Goal: Transaction & Acquisition: Download file/media

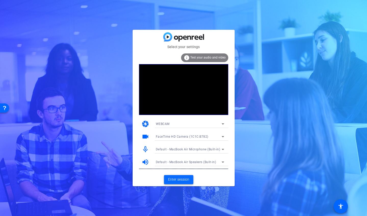
click at [179, 179] on span "Enter session" at bounding box center [178, 179] width 21 height 5
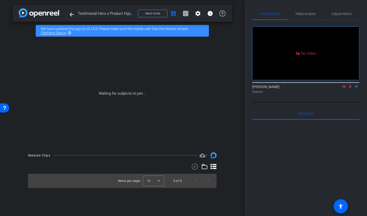
click at [344, 88] on icon at bounding box center [344, 87] width 4 height 4
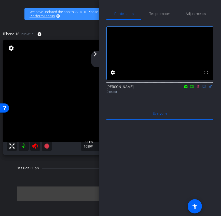
click at [198, 88] on icon at bounding box center [198, 87] width 4 height 4
click at [97, 52] on mat-icon "arrow_forward_ios" at bounding box center [95, 54] width 6 height 6
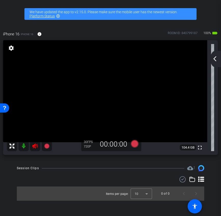
click at [34, 148] on icon at bounding box center [35, 146] width 6 height 6
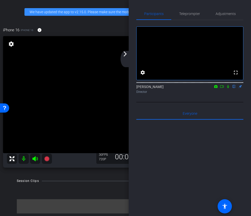
click at [124, 61] on div "arrow_back_ios_new arrow_forward_ios" at bounding box center [125, 59] width 11 height 16
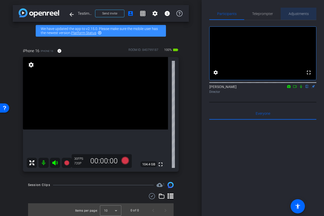
click at [299, 17] on span "Adjustments" at bounding box center [298, 14] width 20 height 12
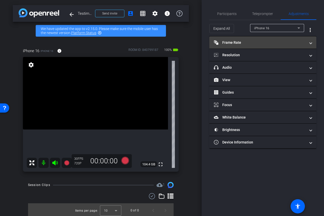
click at [259, 42] on mat-panel-title "Frame Rate Frame Rate" at bounding box center [260, 42] width 92 height 5
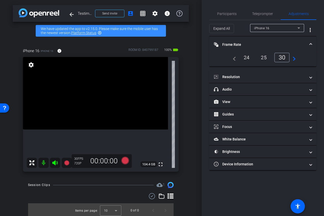
click at [244, 58] on div "24" at bounding box center [247, 57] width 14 height 9
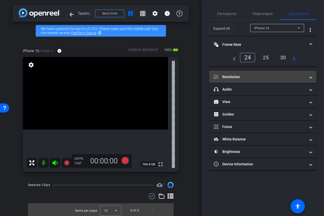
click at [266, 75] on mat-panel-title "Resolution" at bounding box center [260, 76] width 92 height 5
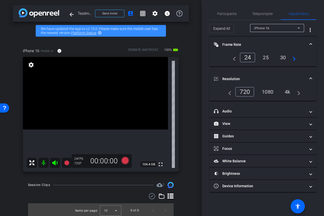
click at [272, 88] on div "1080" at bounding box center [267, 92] width 19 height 9
click at [272, 72] on mat-expansion-panel-header "Resolution" at bounding box center [262, 79] width 107 height 16
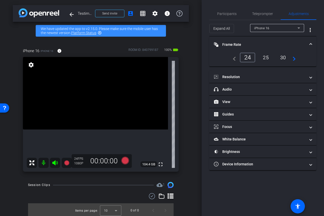
click at [267, 42] on mat-panel-title "Frame Rate Frame Rate" at bounding box center [260, 44] width 92 height 5
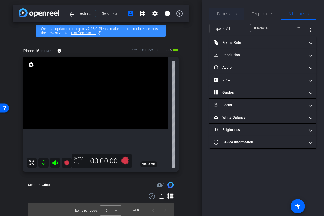
click at [223, 16] on span "Participants" at bounding box center [226, 14] width 19 height 12
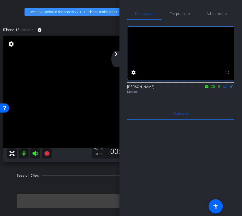
click at [117, 56] on mat-icon "arrow_forward_ios" at bounding box center [116, 54] width 6 height 6
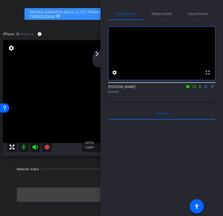
click at [98, 58] on div "arrow_back_ios_new arrow_forward_ios" at bounding box center [97, 59] width 11 height 16
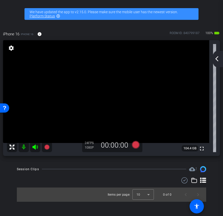
click at [215, 59] on mat-icon "arrow_back_ios_new" at bounding box center [216, 59] width 6 height 6
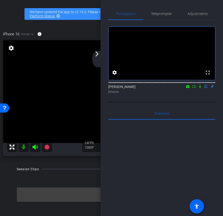
click at [96, 56] on mat-icon "arrow_forward_ios" at bounding box center [97, 54] width 6 height 6
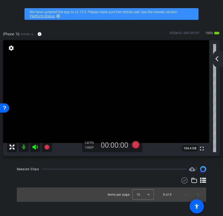
click at [219, 56] on mat-icon "arrow_back_ios_new" at bounding box center [216, 59] width 6 height 6
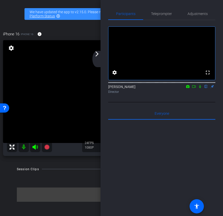
click at [95, 53] on mat-icon "arrow_forward_ios" at bounding box center [97, 54] width 6 height 6
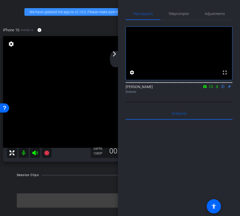
click at [115, 57] on mat-icon "arrow_forward_ios" at bounding box center [115, 54] width 6 height 6
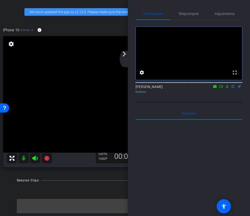
click at [125, 53] on mat-icon "arrow_forward_ios" at bounding box center [124, 54] width 6 height 6
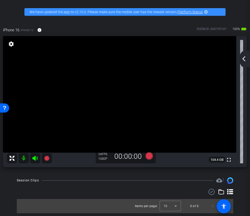
click at [242, 59] on mat-icon "arrow_back_ios_new" at bounding box center [244, 59] width 6 height 6
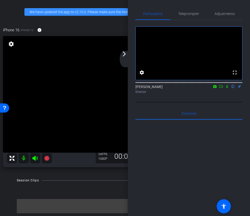
click at [125, 51] on mat-icon "arrow_forward_ios" at bounding box center [124, 54] width 6 height 6
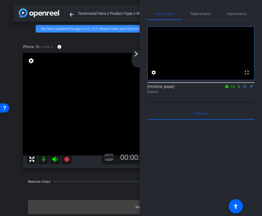
click at [135, 57] on div "arrow_back_ios_new arrow_forward_ios" at bounding box center [136, 59] width 11 height 16
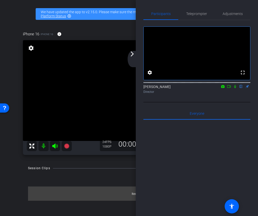
click at [230, 88] on icon at bounding box center [229, 87] width 4 height 4
click at [236, 88] on icon at bounding box center [235, 87] width 4 height 4
click at [229, 88] on icon at bounding box center [229, 87] width 4 height 4
click at [132, 61] on div "arrow_back_ios_new arrow_forward_ios" at bounding box center [133, 59] width 11 height 16
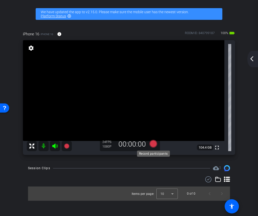
click at [153, 144] on icon at bounding box center [153, 144] width 8 height 8
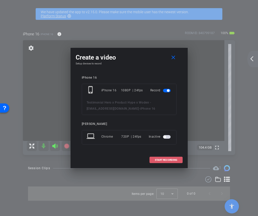
click at [169, 160] on span "START RECORDING" at bounding box center [166, 160] width 22 height 3
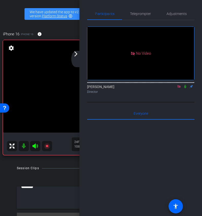
click at [79, 57] on div "arrow_back_ios_new arrow_forward_ios" at bounding box center [76, 59] width 11 height 16
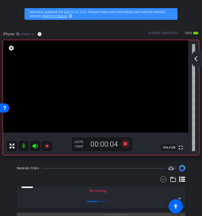
click at [197, 56] on mat-icon "arrow_back_ios_new" at bounding box center [195, 59] width 6 height 6
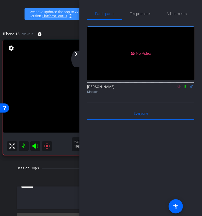
click at [185, 88] on icon at bounding box center [185, 87] width 4 height 4
click at [185, 88] on icon at bounding box center [184, 86] width 3 height 3
click at [76, 54] on mat-icon "arrow_forward_ios" at bounding box center [76, 54] width 6 height 6
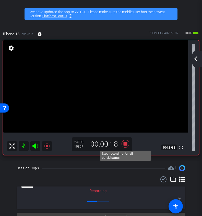
click at [126, 145] on icon at bounding box center [125, 144] width 8 height 8
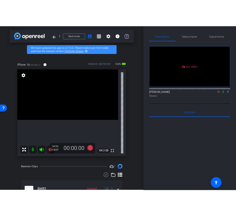
scroll to position [28, 0]
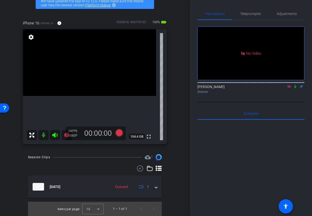
click at [296, 88] on icon at bounding box center [295, 86] width 2 height 3
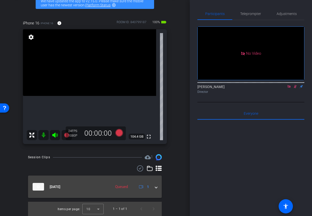
click at [155, 186] on span at bounding box center [156, 186] width 2 height 5
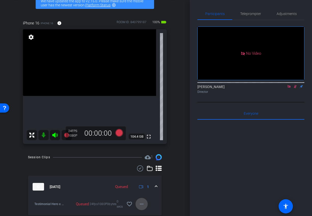
click at [142, 208] on span at bounding box center [142, 204] width 12 height 12
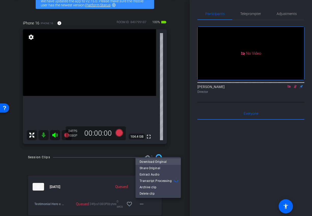
click at [153, 163] on span "Download Original" at bounding box center [158, 162] width 37 height 6
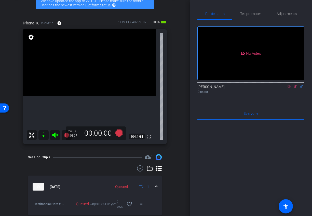
click at [295, 88] on icon at bounding box center [295, 87] width 4 height 4
click at [290, 88] on icon at bounding box center [289, 87] width 4 height 4
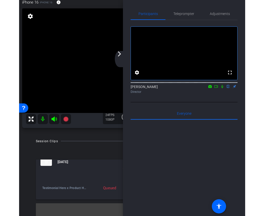
scroll to position [32, 0]
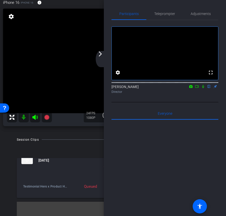
click at [99, 57] on mat-icon "arrow_forward_ios" at bounding box center [100, 54] width 6 height 6
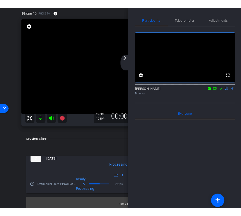
scroll to position [11, 0]
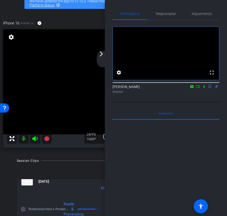
click at [99, 59] on div "arrow_back_ios_new arrow_forward_ios" at bounding box center [102, 59] width 11 height 16
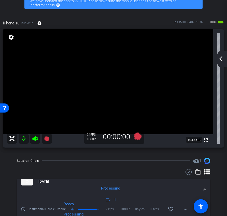
click at [221, 62] on div "arrow_back_ios_new arrow_forward_ios" at bounding box center [222, 59] width 11 height 16
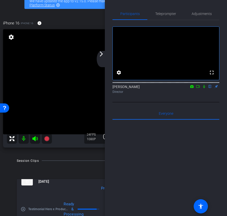
click at [102, 56] on mat-icon "arrow_forward_ios" at bounding box center [101, 54] width 6 height 6
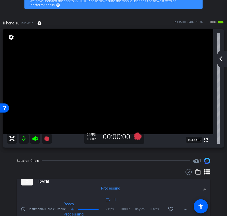
click at [222, 58] on mat-icon "arrow_back_ios_new" at bounding box center [221, 59] width 6 height 6
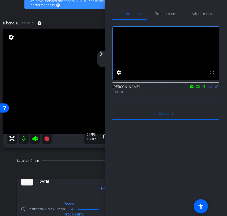
click at [103, 58] on div "arrow_back_ios_new arrow_forward_ios" at bounding box center [102, 59] width 11 height 16
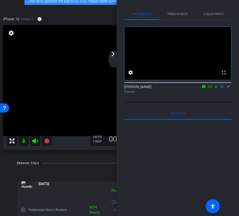
click at [115, 56] on mat-icon "arrow_forward_ios" at bounding box center [113, 54] width 6 height 6
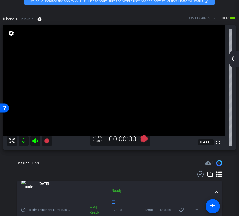
click at [236, 60] on div "arrow_back_ios_new arrow_forward_ios" at bounding box center [233, 59] width 11 height 16
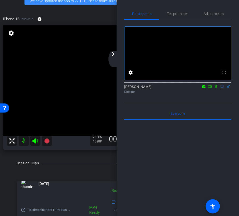
click at [113, 62] on div "arrow_back_ios_new arrow_forward_ios" at bounding box center [113, 59] width 11 height 16
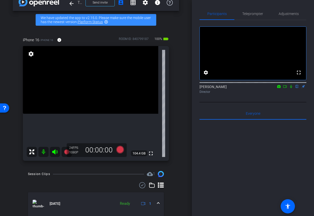
click at [286, 88] on icon at bounding box center [285, 87] width 4 height 4
click at [122, 154] on icon at bounding box center [120, 149] width 12 height 9
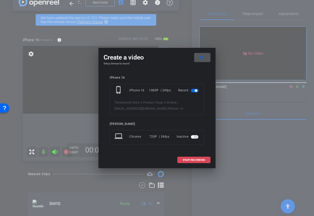
click at [190, 162] on span at bounding box center [194, 160] width 33 height 12
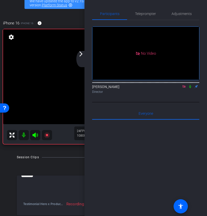
click at [81, 57] on div "arrow_back_ios_new arrow_forward_ios" at bounding box center [81, 59] width 11 height 16
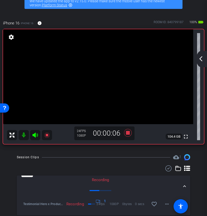
click at [199, 60] on mat-icon "arrow_back_ios_new" at bounding box center [200, 59] width 6 height 6
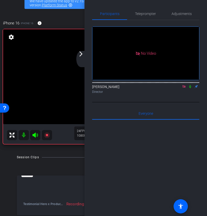
click at [79, 55] on mat-icon "arrow_forward_ios" at bounding box center [81, 54] width 6 height 6
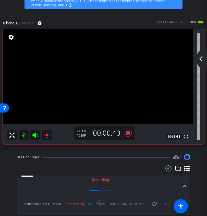
click at [198, 60] on mat-icon "arrow_back_ios_new" at bounding box center [200, 59] width 6 height 6
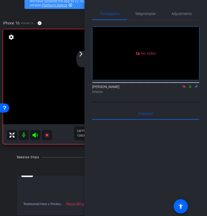
click at [79, 57] on mat-icon "arrow_forward_ios" at bounding box center [81, 54] width 6 height 6
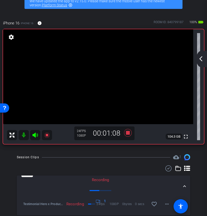
click at [200, 57] on mat-icon "arrow_back_ios_new" at bounding box center [200, 59] width 6 height 6
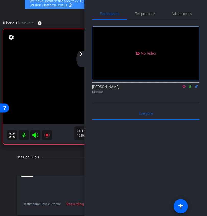
click at [190, 88] on icon at bounding box center [190, 87] width 4 height 4
click at [83, 60] on div "arrow_back_ios_new arrow_forward_ios" at bounding box center [81, 59] width 11 height 16
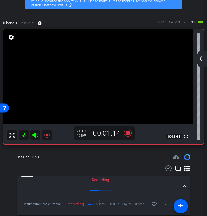
click at [199, 59] on mat-icon "arrow_back_ios_new" at bounding box center [200, 59] width 6 height 6
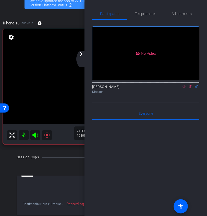
click at [188, 88] on icon at bounding box center [190, 87] width 4 height 4
click at [190, 88] on icon at bounding box center [190, 87] width 4 height 4
click at [80, 60] on div "arrow_back_ios_new arrow_forward_ios" at bounding box center [81, 59] width 11 height 16
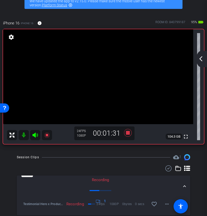
click at [202, 59] on mat-icon "arrow_back_ios_new" at bounding box center [200, 59] width 6 height 6
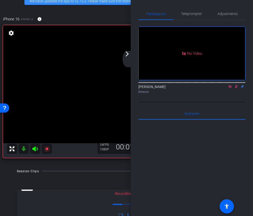
click at [236, 88] on icon at bounding box center [236, 87] width 4 height 4
click at [231, 88] on icon at bounding box center [230, 86] width 3 height 3
click at [224, 88] on icon at bounding box center [224, 87] width 4 height 4
click at [234, 88] on icon at bounding box center [236, 87] width 4 height 4
click at [126, 54] on mat-icon "arrow_forward_ios" at bounding box center [127, 54] width 6 height 6
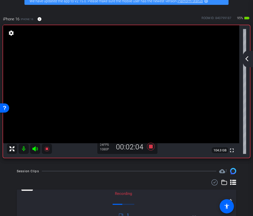
click at [249, 55] on div "arrow_back_ios_new arrow_forward_ios" at bounding box center [247, 59] width 11 height 16
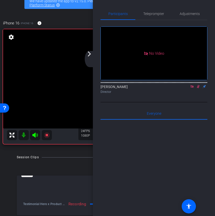
click at [199, 88] on icon at bounding box center [198, 87] width 4 height 4
click at [199, 88] on icon at bounding box center [198, 86] width 2 height 3
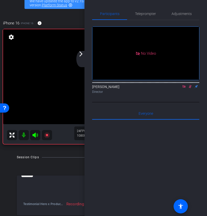
click at [190, 88] on icon at bounding box center [190, 87] width 4 height 4
click at [189, 88] on icon at bounding box center [190, 87] width 4 height 4
click at [83, 55] on mat-icon "arrow_forward_ios" at bounding box center [81, 54] width 6 height 6
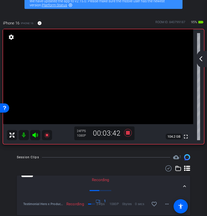
click at [201, 59] on mat-icon "arrow_back_ios_new" at bounding box center [200, 59] width 6 height 6
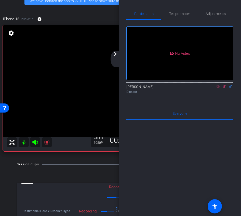
click at [224, 88] on icon at bounding box center [224, 86] width 3 height 3
click at [224, 88] on icon at bounding box center [224, 86] width 2 height 3
click at [113, 55] on mat-icon "arrow_forward_ios" at bounding box center [115, 54] width 6 height 6
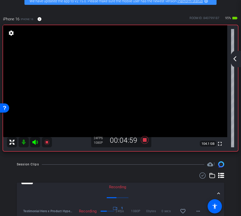
click at [235, 58] on mat-icon "arrow_back_ios_new" at bounding box center [235, 59] width 6 height 6
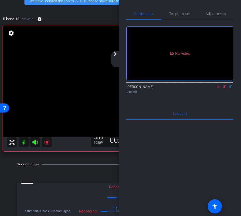
click at [224, 88] on icon at bounding box center [224, 86] width 3 height 3
click at [224, 88] on icon at bounding box center [224, 86] width 2 height 3
click at [115, 58] on div "arrow_back_ios_new arrow_forward_ios" at bounding box center [116, 59] width 11 height 16
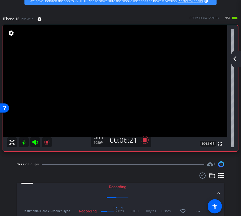
click at [236, 60] on mat-icon "arrow_back_ios_new" at bounding box center [235, 59] width 6 height 6
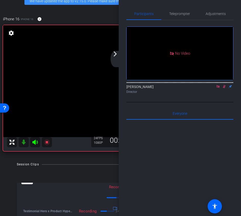
click at [119, 55] on div "arrow_back_ios_new arrow_forward_ios" at bounding box center [116, 59] width 11 height 16
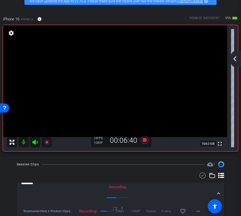
click at [238, 60] on div "arrow_back_ios_new arrow_forward_ios" at bounding box center [235, 59] width 11 height 16
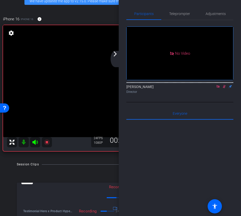
click at [118, 56] on mat-icon "arrow_forward_ios" at bounding box center [115, 54] width 6 height 6
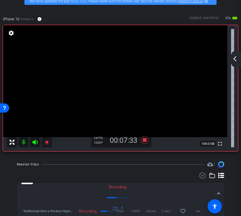
click at [233, 56] on mat-icon "arrow_back_ios_new" at bounding box center [235, 59] width 6 height 6
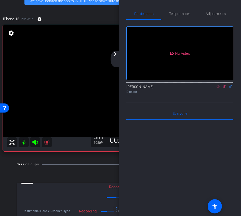
click at [224, 88] on icon at bounding box center [224, 86] width 3 height 3
click at [224, 88] on icon at bounding box center [224, 86] width 2 height 3
click at [116, 60] on div "arrow_back_ios_new arrow_forward_ios" at bounding box center [116, 59] width 11 height 16
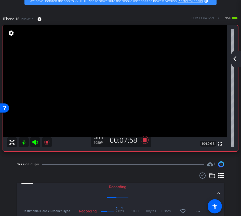
click at [235, 58] on mat-icon "arrow_back_ios_new" at bounding box center [235, 59] width 6 height 6
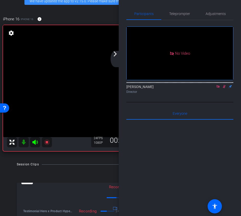
click at [225, 88] on icon at bounding box center [224, 87] width 4 height 4
click at [224, 88] on icon at bounding box center [224, 87] width 4 height 4
click at [224, 88] on icon at bounding box center [224, 86] width 3 height 3
click at [223, 88] on icon at bounding box center [224, 87] width 4 height 4
click at [225, 88] on icon at bounding box center [224, 87] width 4 height 4
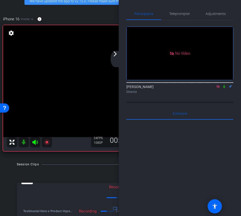
click at [224, 88] on icon at bounding box center [224, 87] width 4 height 4
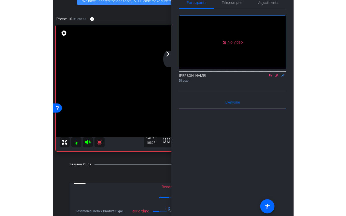
scroll to position [0, 0]
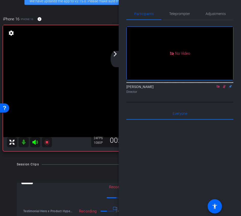
click at [222, 96] on div "Ariam Eqbe Director" at bounding box center [179, 88] width 107 height 16
click at [225, 88] on icon at bounding box center [224, 87] width 4 height 4
click at [224, 88] on icon at bounding box center [224, 87] width 4 height 4
click at [112, 58] on div "arrow_back_ios_new arrow_forward_ios" at bounding box center [116, 59] width 11 height 16
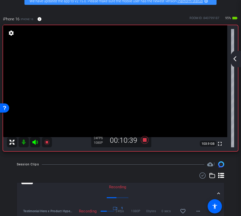
click at [236, 65] on div "arrow_back_ios_new arrow_forward_ios" at bounding box center [235, 59] width 11 height 16
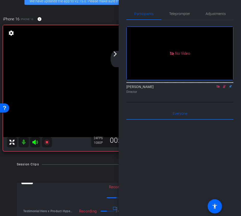
click at [225, 88] on icon at bounding box center [224, 87] width 4 height 4
click at [224, 88] on icon at bounding box center [224, 87] width 4 height 4
click at [225, 88] on icon at bounding box center [224, 87] width 4 height 4
click at [214, 96] on div "Ariam Eqbe Director" at bounding box center [179, 88] width 107 height 16
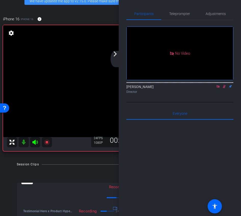
click at [224, 88] on icon at bounding box center [224, 86] width 3 height 3
click at [225, 88] on icon at bounding box center [224, 87] width 4 height 4
click at [224, 88] on icon at bounding box center [224, 87] width 4 height 4
click at [114, 58] on div "arrow_back_ios_new arrow_forward_ios" at bounding box center [116, 59] width 11 height 16
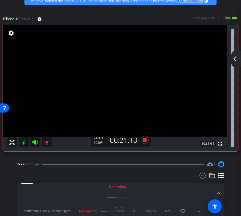
click at [236, 61] on mat-icon "arrow_back_ios_new" at bounding box center [235, 59] width 6 height 6
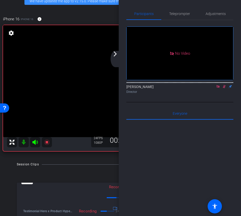
click at [225, 88] on icon at bounding box center [224, 86] width 3 height 3
click at [224, 88] on icon at bounding box center [224, 87] width 4 height 4
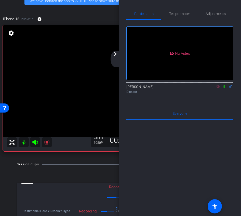
click at [223, 88] on icon at bounding box center [224, 87] width 4 height 4
click at [114, 54] on mat-icon "arrow_forward_ios" at bounding box center [115, 54] width 6 height 6
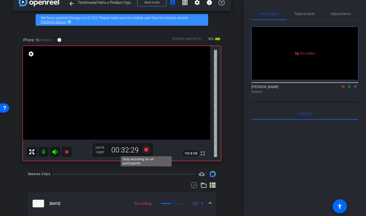
click at [145, 147] on icon at bounding box center [146, 149] width 12 height 9
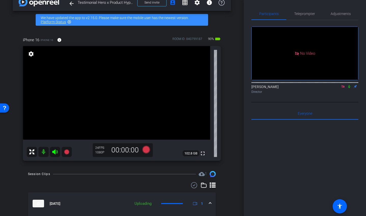
click at [344, 88] on icon at bounding box center [343, 86] width 3 height 3
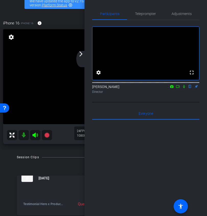
click at [85, 58] on div "arrow_back_ios_new arrow_forward_ios" at bounding box center [81, 59] width 11 height 16
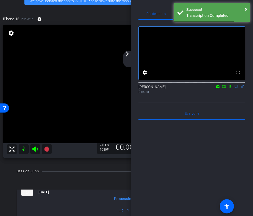
click at [227, 89] on mat-icon at bounding box center [230, 86] width 6 height 5
click at [225, 88] on icon at bounding box center [224, 86] width 4 height 3
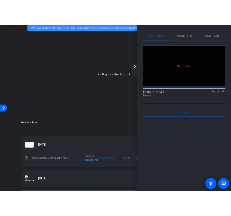
scroll to position [21, 0]
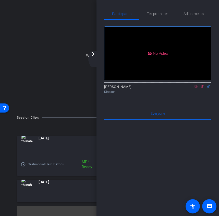
click at [92, 57] on mat-icon "arrow_forward_ios" at bounding box center [93, 54] width 6 height 6
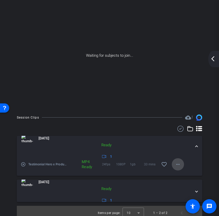
click at [184, 164] on span at bounding box center [177, 164] width 12 height 12
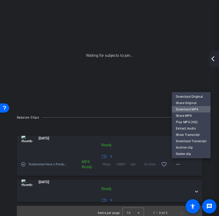
click at [186, 108] on span "Download MP4" at bounding box center [191, 109] width 31 height 6
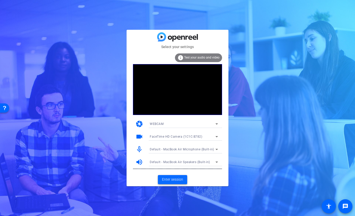
click at [174, 184] on span at bounding box center [172, 180] width 29 height 12
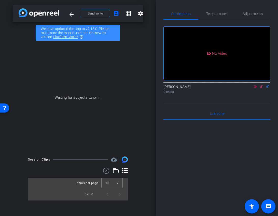
click at [255, 88] on icon at bounding box center [255, 87] width 4 height 4
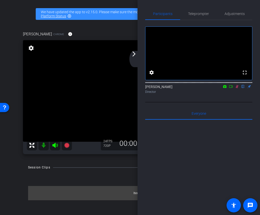
click at [238, 88] on icon at bounding box center [237, 87] width 4 height 4
click at [136, 58] on div "arrow_back_ios_new arrow_forward_ios" at bounding box center [134, 59] width 11 height 16
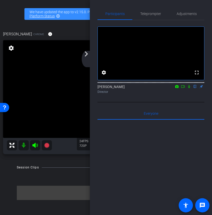
click at [87, 52] on mat-icon "arrow_forward_ios" at bounding box center [86, 54] width 6 height 6
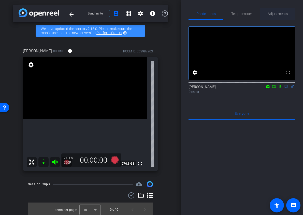
click at [278, 9] on span "Adjustments" at bounding box center [278, 14] width 20 height 12
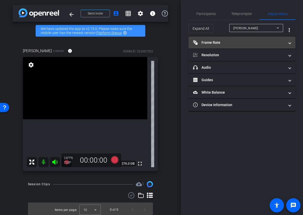
click at [236, 45] on mat-panel-title "Frame Rate Frame Rate" at bounding box center [239, 42] width 92 height 5
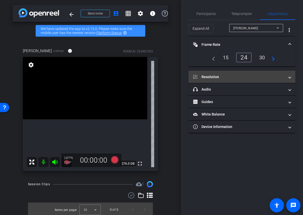
click at [235, 75] on mat-panel-title "Resolution" at bounding box center [239, 76] width 92 height 5
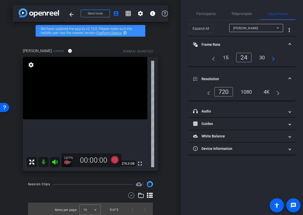
click at [251, 88] on div "1080" at bounding box center [246, 92] width 19 height 9
click at [253, 77] on mat-panel-title "Resolution" at bounding box center [239, 78] width 92 height 5
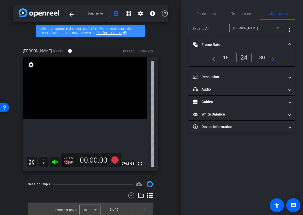
click at [256, 44] on mat-panel-title "Frame Rate Frame Rate" at bounding box center [239, 44] width 92 height 5
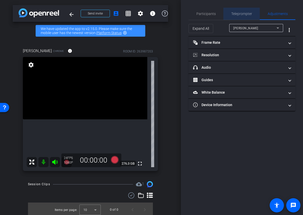
click at [237, 18] on span "Teleprompter" at bounding box center [242, 14] width 21 height 12
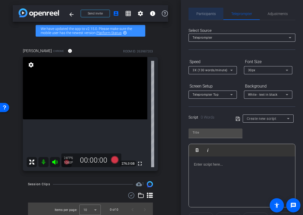
click at [199, 14] on span "Participants" at bounding box center [206, 14] width 19 height 4
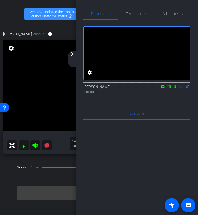
click at [71, 58] on div "arrow_back_ios_new arrow_forward_ios" at bounding box center [73, 59] width 11 height 16
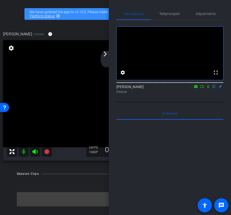
click at [105, 55] on mat-icon "arrow_forward_ios" at bounding box center [105, 54] width 6 height 6
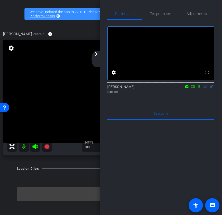
click at [101, 55] on div "arrow_back_ios_new arrow_forward_ios" at bounding box center [96, 59] width 11 height 16
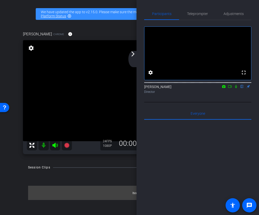
click at [228, 88] on icon at bounding box center [229, 87] width 4 height 4
click at [131, 58] on div "arrow_back_ios_new arrow_forward_ios" at bounding box center [133, 59] width 11 height 16
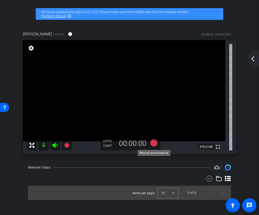
click at [154, 143] on icon at bounding box center [154, 143] width 8 height 8
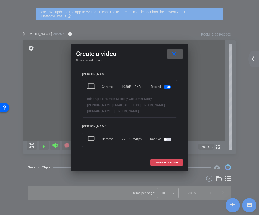
click at [162, 162] on span "START RECORDING" at bounding box center [166, 163] width 22 height 3
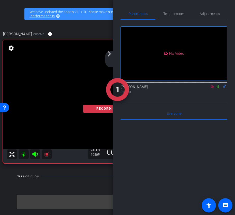
click at [110, 56] on mat-icon "arrow_forward_ios" at bounding box center [109, 54] width 6 height 6
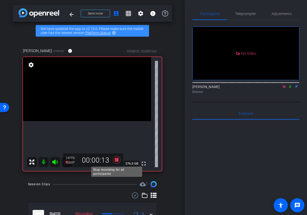
click at [118, 162] on icon at bounding box center [117, 160] width 8 height 8
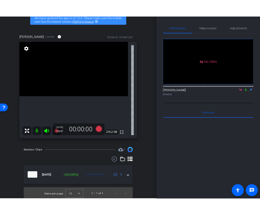
scroll to position [28, 0]
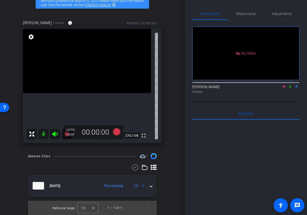
click at [291, 88] on icon at bounding box center [290, 87] width 4 height 4
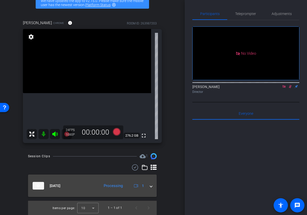
click at [153, 184] on mat-expansion-panel-header "Aug 20, 2025 Processing 1" at bounding box center [92, 186] width 129 height 22
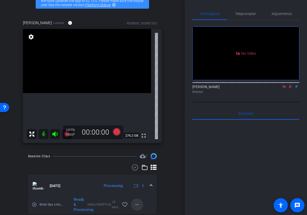
click at [135, 204] on mat-icon "more_horiz" at bounding box center [137, 205] width 6 height 6
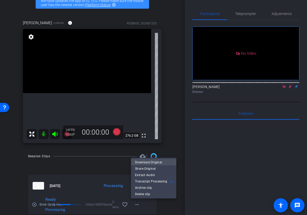
click at [148, 164] on span "Download Original" at bounding box center [153, 162] width 37 height 6
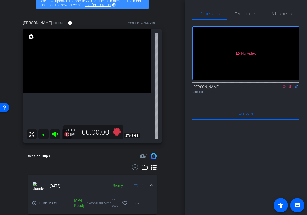
click at [291, 88] on icon at bounding box center [290, 87] width 4 height 4
click at [284, 88] on icon at bounding box center [284, 86] width 3 height 3
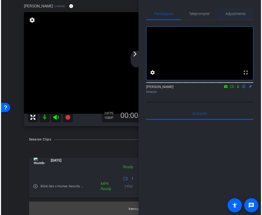
scroll to position [11, 0]
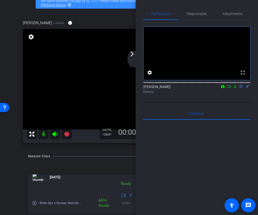
click at [134, 59] on div "arrow_back_ios_new arrow_forward_ios" at bounding box center [132, 59] width 11 height 16
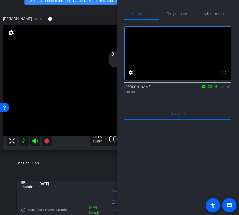
click at [114, 58] on div "arrow_back_ios_new arrow_forward_ios" at bounding box center [114, 59] width 11 height 16
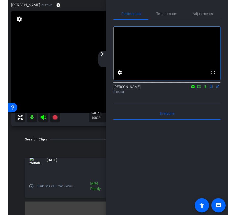
scroll to position [29, 0]
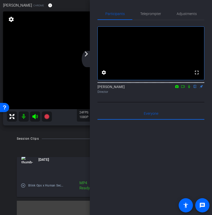
click at [87, 58] on div "arrow_back_ios_new arrow_forward_ios" at bounding box center [87, 59] width 11 height 16
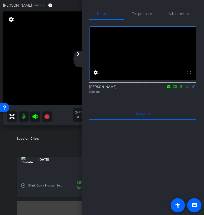
click at [70, 58] on video at bounding box center [96, 57] width 187 height 93
click at [78, 57] on div "arrow_back_ios_new arrow_forward_ios" at bounding box center [78, 59] width 11 height 16
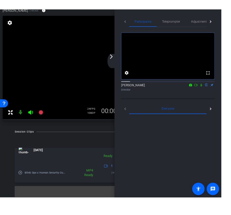
scroll to position [28, 0]
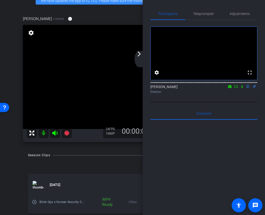
click at [237, 88] on icon at bounding box center [236, 87] width 4 height 4
click at [145, 59] on div "arrow_back_ios_new arrow_forward_ios" at bounding box center [140, 59] width 11 height 16
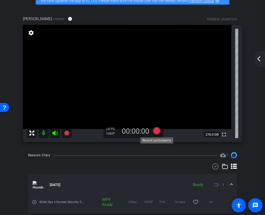
click at [158, 130] on icon at bounding box center [157, 131] width 8 height 8
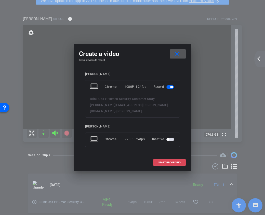
click at [168, 162] on span "START RECORDING" at bounding box center [169, 163] width 22 height 3
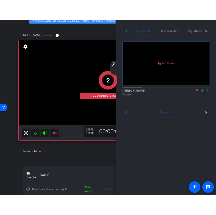
scroll to position [11, 0]
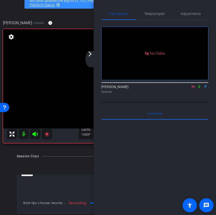
click at [91, 55] on mat-icon "arrow_forward_ios" at bounding box center [90, 54] width 6 height 6
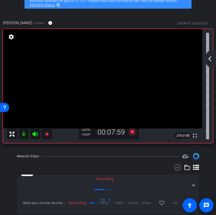
click at [209, 59] on mat-icon "arrow_back_ios_new" at bounding box center [210, 59] width 6 height 6
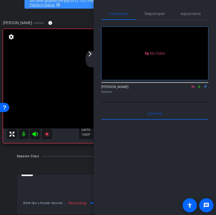
click at [91, 55] on mat-icon "arrow_forward_ios" at bounding box center [90, 54] width 6 height 6
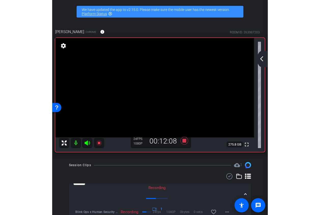
scroll to position [0, 0]
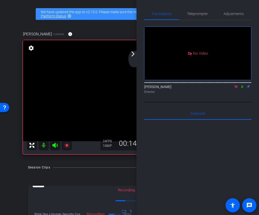
click at [236, 88] on icon at bounding box center [235, 86] width 3 height 3
click at [131, 57] on mat-icon "arrow_forward_ios" at bounding box center [133, 54] width 6 height 6
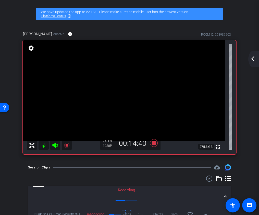
click at [256, 56] on div "arrow_back_ios_new arrow_forward_ios" at bounding box center [253, 59] width 11 height 16
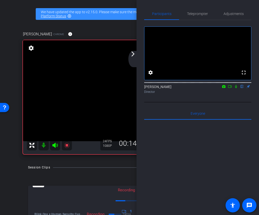
click at [230, 88] on icon at bounding box center [229, 87] width 4 height 4
click at [134, 56] on mat-icon "arrow_forward_ios" at bounding box center [133, 54] width 6 height 6
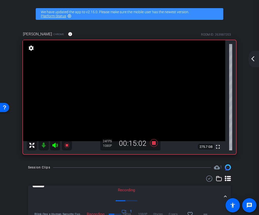
click at [251, 59] on mat-icon "arrow_back_ios_new" at bounding box center [252, 59] width 6 height 6
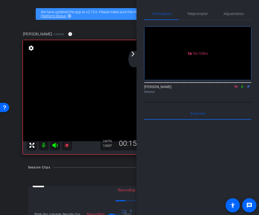
click at [235, 88] on icon at bounding box center [236, 87] width 4 height 4
click at [229, 88] on icon at bounding box center [229, 87] width 4 height 4
click at [236, 88] on icon at bounding box center [235, 86] width 3 height 3
click at [139, 55] on div "arrow_back_ios_new arrow_forward_ios" at bounding box center [133, 59] width 11 height 16
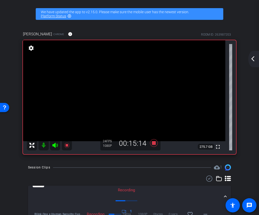
click at [252, 61] on mat-icon "arrow_back_ios_new" at bounding box center [252, 59] width 6 height 6
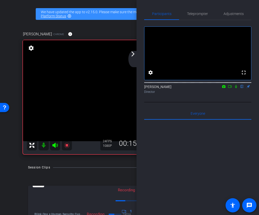
click at [132, 59] on div "arrow_back_ios_new arrow_forward_ios" at bounding box center [133, 59] width 11 height 16
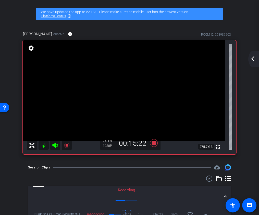
click at [257, 60] on div "arrow_back_ios_new arrow_forward_ios" at bounding box center [253, 59] width 11 height 16
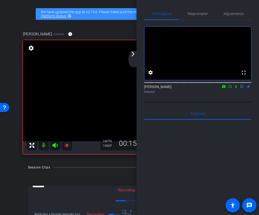
click at [230, 88] on icon at bounding box center [229, 87] width 4 height 4
click at [132, 58] on div "arrow_back_ios_new arrow_forward_ios" at bounding box center [133, 59] width 11 height 16
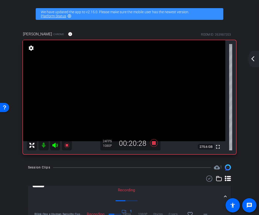
click at [250, 54] on div "arrow_back_ios_new arrow_forward_ios" at bounding box center [253, 59] width 11 height 16
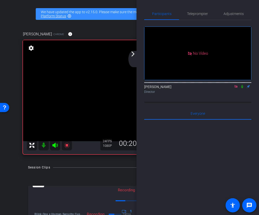
click at [235, 88] on icon at bounding box center [236, 87] width 4 height 4
click at [230, 88] on icon at bounding box center [230, 86] width 4 height 3
click at [137, 57] on div "arrow_back_ios_new arrow_forward_ios" at bounding box center [133, 59] width 11 height 16
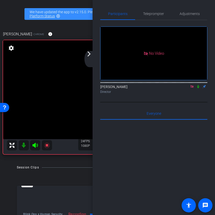
click at [90, 56] on mat-icon "arrow_forward_ios" at bounding box center [89, 54] width 6 height 6
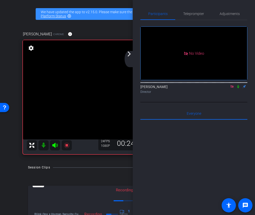
click at [129, 53] on mat-icon "arrow_forward_ios" at bounding box center [129, 54] width 6 height 6
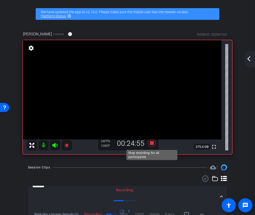
click at [150, 146] on icon at bounding box center [152, 143] width 8 height 8
click at [250, 59] on mat-icon "arrow_back_ios_new" at bounding box center [249, 59] width 6 height 6
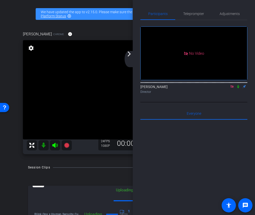
click at [233, 88] on icon at bounding box center [232, 87] width 4 height 4
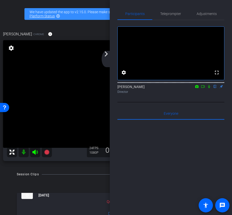
click at [109, 57] on mat-icon "arrow_forward_ios" at bounding box center [106, 54] width 6 height 6
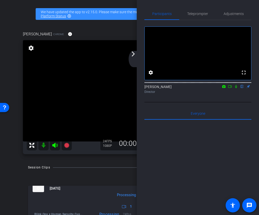
click at [134, 57] on mat-icon "arrow_forward_ios" at bounding box center [133, 54] width 6 height 6
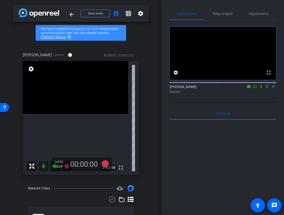
scroll to position [75, 0]
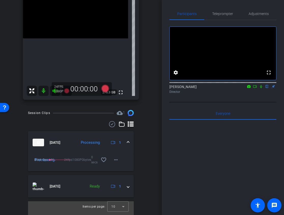
click at [255, 88] on icon at bounding box center [255, 87] width 4 height 4
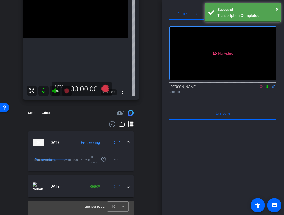
click at [266, 88] on icon at bounding box center [267, 87] width 4 height 4
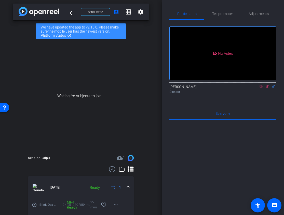
scroll to position [56, 0]
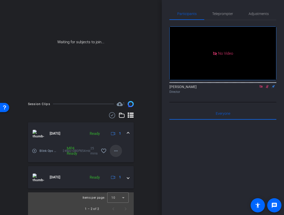
click at [115, 153] on mat-icon "more_horiz" at bounding box center [116, 151] width 6 height 6
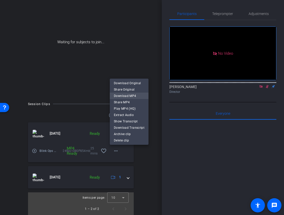
click at [135, 95] on span "Download MP4" at bounding box center [129, 96] width 31 height 6
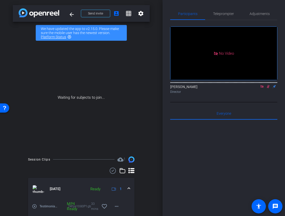
scroll to position [21, 0]
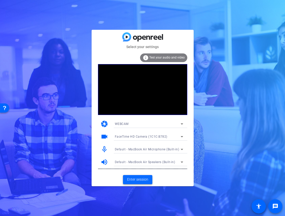
click at [133, 182] on span "Enter session" at bounding box center [137, 179] width 21 height 5
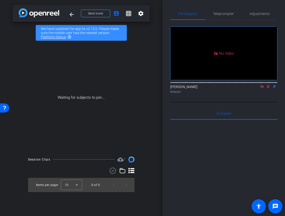
click at [263, 88] on icon at bounding box center [262, 87] width 4 height 4
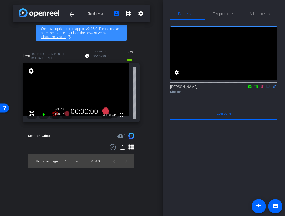
click at [261, 88] on icon at bounding box center [262, 87] width 4 height 4
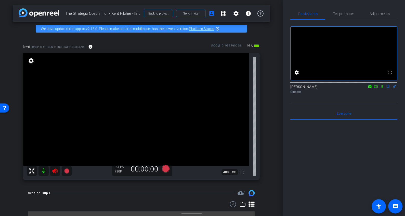
click at [54, 166] on video at bounding box center [136, 109] width 226 height 113
click at [55, 171] on icon at bounding box center [54, 171] width 5 height 5
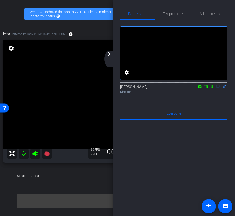
click at [109, 53] on mat-icon "arrow_forward_ios" at bounding box center [109, 54] width 6 height 6
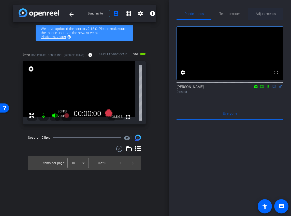
click at [259, 12] on span "Adjustments" at bounding box center [266, 14] width 20 height 4
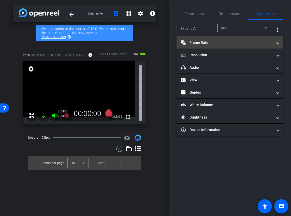
click at [232, 45] on mat-panel-title "Frame Rate Frame Rate" at bounding box center [227, 42] width 92 height 5
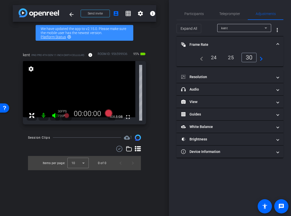
click at [212, 57] on div "24" at bounding box center [214, 57] width 14 height 9
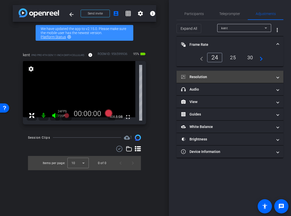
click at [216, 74] on mat-panel-title "Resolution" at bounding box center [227, 76] width 92 height 5
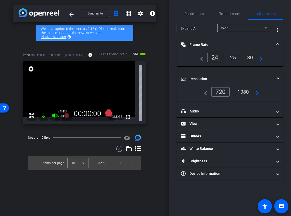
click at [245, 92] on div "1080" at bounding box center [243, 92] width 19 height 9
click at [232, 75] on mat-expansion-panel-header "Resolution" at bounding box center [230, 79] width 107 height 16
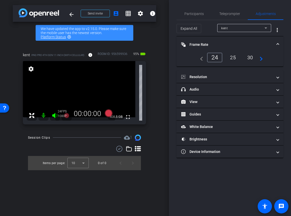
click at [237, 39] on mat-expansion-panel-header "Frame Rate Frame Rate" at bounding box center [230, 44] width 107 height 16
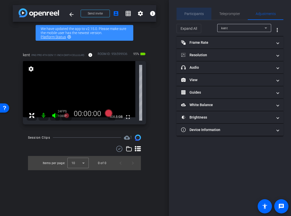
click at [198, 16] on span "Participants" at bounding box center [194, 14] width 19 height 12
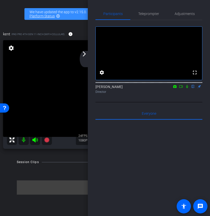
click at [84, 59] on div "arrow_back_ios_new arrow_forward_ios" at bounding box center [85, 59] width 11 height 16
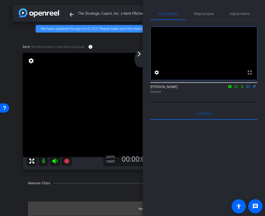
click at [141, 59] on div "arrow_back_ios_new arrow_forward_ios" at bounding box center [140, 59] width 11 height 16
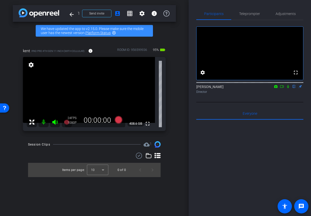
click at [282, 88] on icon at bounding box center [282, 87] width 4 height 4
click at [284, 88] on icon at bounding box center [288, 87] width 4 height 4
click at [283, 84] on div at bounding box center [249, 82] width 107 height 4
click at [283, 88] on icon at bounding box center [282, 87] width 4 height 4
click at [115, 123] on icon at bounding box center [118, 119] width 12 height 9
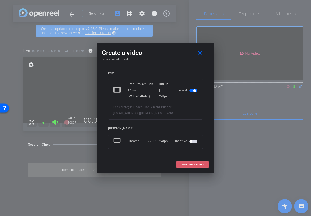
click at [194, 165] on span "START RECORDING" at bounding box center [192, 165] width 22 height 3
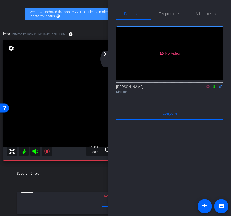
click at [106, 58] on div "arrow_back_ios_new arrow_forward_ios" at bounding box center [105, 59] width 11 height 16
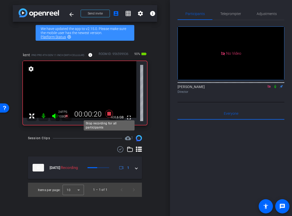
click at [109, 113] on icon at bounding box center [109, 114] width 8 height 8
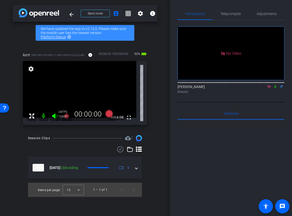
click at [275, 88] on icon at bounding box center [276, 87] width 4 height 4
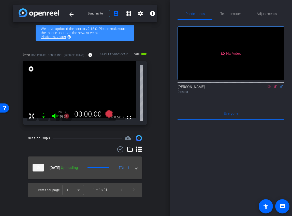
click at [135, 167] on div "Aug 20, 2025 Uploading 1" at bounding box center [84, 168] width 103 height 8
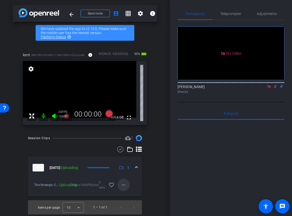
click at [124, 184] on mat-icon "more_horiz" at bounding box center [124, 185] width 6 height 6
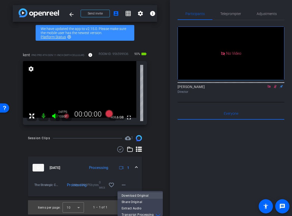
click at [132, 195] on span "Download Original" at bounding box center [140, 196] width 37 height 6
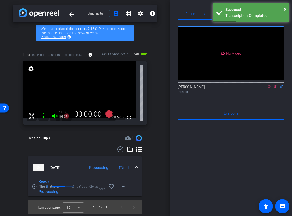
click at [275, 88] on icon at bounding box center [275, 86] width 3 height 3
click at [270, 88] on icon at bounding box center [269, 87] width 4 height 4
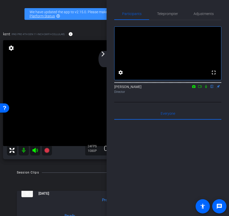
click at [106, 59] on div "arrow_back_ios_new arrow_forward_ios" at bounding box center [103, 59] width 11 height 16
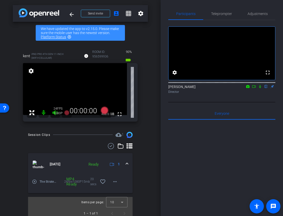
click at [255, 88] on icon at bounding box center [254, 87] width 4 height 4
click at [104, 110] on icon at bounding box center [105, 110] width 8 height 8
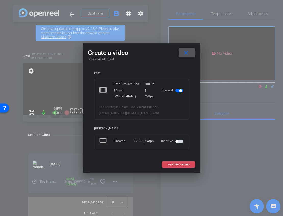
click at [173, 165] on span "START RECORDING" at bounding box center [178, 165] width 22 height 3
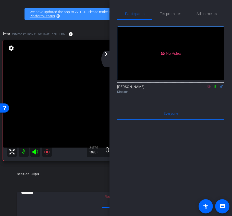
click at [106, 54] on mat-icon "arrow_forward_ios" at bounding box center [106, 54] width 6 height 6
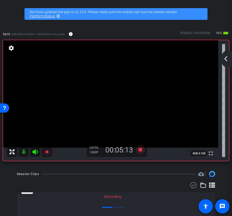
click at [224, 62] on div "arrow_back_ios_new arrow_forward_ios" at bounding box center [226, 59] width 11 height 16
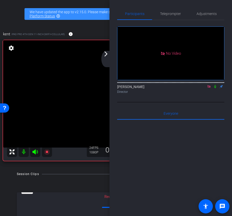
click at [216, 94] on div "Ariam Eqbe Director" at bounding box center [170, 89] width 107 height 10
click at [215, 88] on icon at bounding box center [215, 86] width 2 height 3
click at [215, 88] on icon at bounding box center [215, 87] width 4 height 4
click at [214, 88] on icon at bounding box center [215, 86] width 2 height 3
click at [215, 88] on icon at bounding box center [215, 87] width 4 height 4
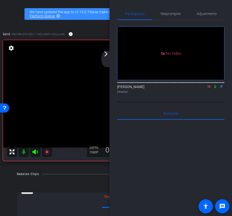
click at [215, 88] on icon at bounding box center [215, 87] width 4 height 4
click at [213, 88] on icon at bounding box center [215, 87] width 4 height 4
click at [215, 88] on icon at bounding box center [215, 87] width 4 height 4
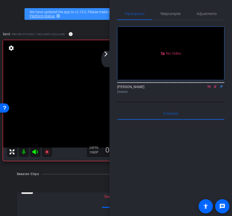
click at [215, 88] on icon at bounding box center [215, 87] width 4 height 4
click at [214, 88] on icon at bounding box center [215, 87] width 4 height 4
click at [215, 88] on icon at bounding box center [215, 86] width 2 height 3
click at [215, 88] on icon at bounding box center [214, 86] width 3 height 3
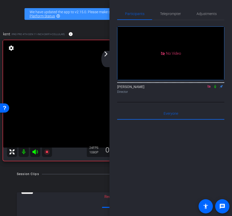
click at [215, 88] on icon at bounding box center [215, 87] width 4 height 4
click at [106, 58] on div "arrow_back_ios_new arrow_forward_ios" at bounding box center [106, 59] width 11 height 16
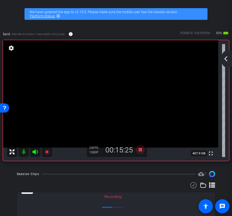
click at [227, 64] on div "arrow_back_ios_new arrow_forward_ios" at bounding box center [226, 59] width 11 height 16
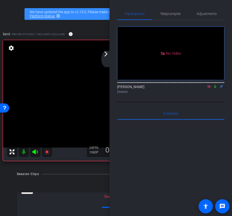
click at [209, 88] on icon at bounding box center [209, 87] width 4 height 4
click at [106, 53] on mat-icon "arrow_forward_ios" at bounding box center [106, 54] width 6 height 6
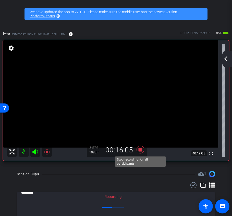
click at [141, 151] on icon at bounding box center [140, 150] width 8 height 8
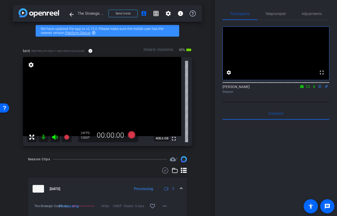
click at [198, 163] on div "Session Clips cloud_upload 1 Aug 20, 2025 Processing 1 The Strategic Coach- Inc…" at bounding box center [108, 209] width 190 height 106
click at [284, 88] on icon at bounding box center [308, 87] width 4 height 4
click at [284, 88] on icon at bounding box center [320, 86] width 2 height 3
